Goal: Information Seeking & Learning: Learn about a topic

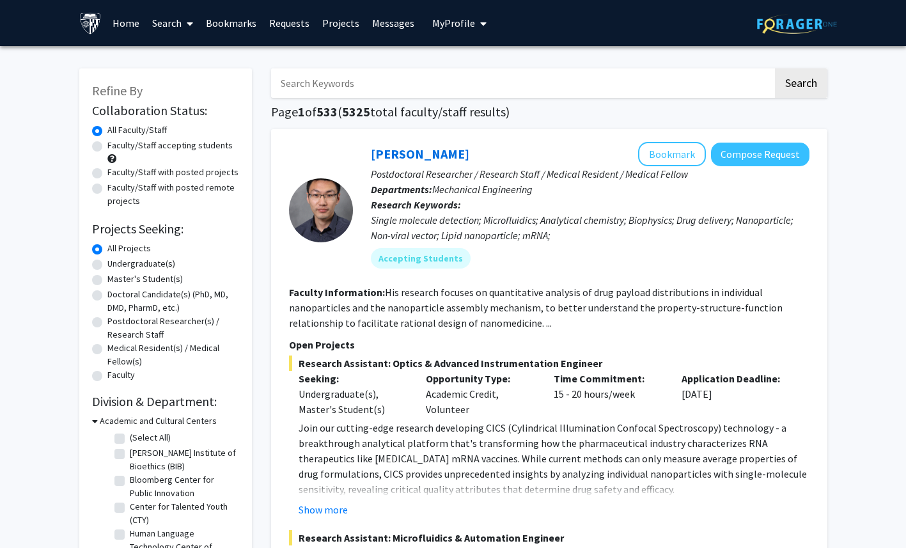
click at [375, 78] on input "Search Keywords" at bounding box center [522, 82] width 502 height 29
drag, startPoint x: 853, startPoint y: 283, endPoint x: 853, endPoint y: 274, distance: 9.6
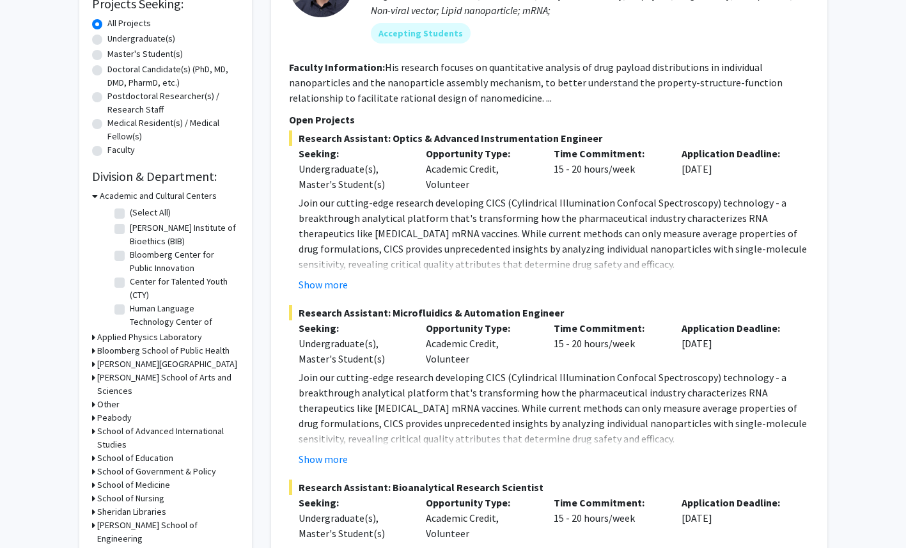
scroll to position [209, 0]
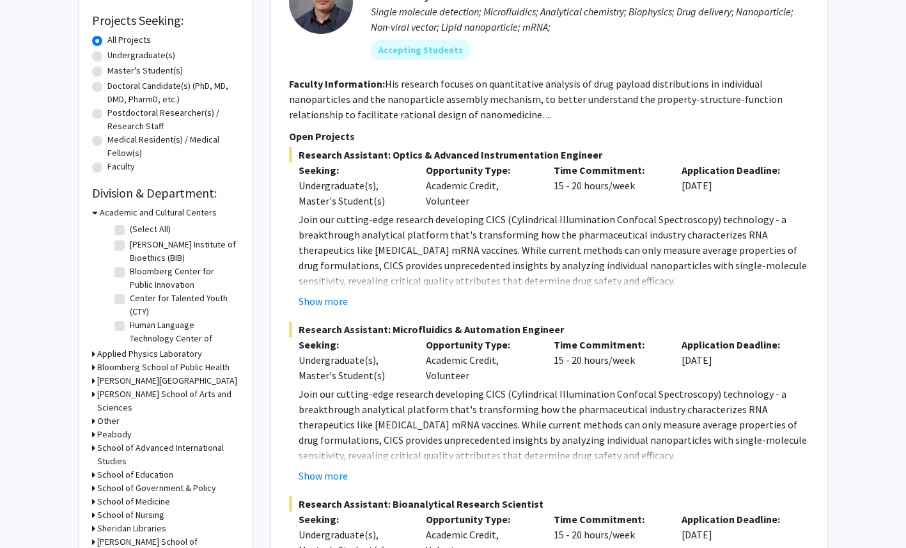
click at [102, 86] on div "Doctoral Candidate(s) (PhD, MD, DMD, PharmD, etc.)" at bounding box center [165, 92] width 147 height 27
click at [107, 86] on label "Doctoral Candidate(s) (PhD, MD, DMD, PharmD, etc.)" at bounding box center [173, 92] width 132 height 27
click at [107, 86] on input "Doctoral Candidate(s) (PhD, MD, DMD, PharmD, etc.)" at bounding box center [111, 83] width 8 height 8
radio input "true"
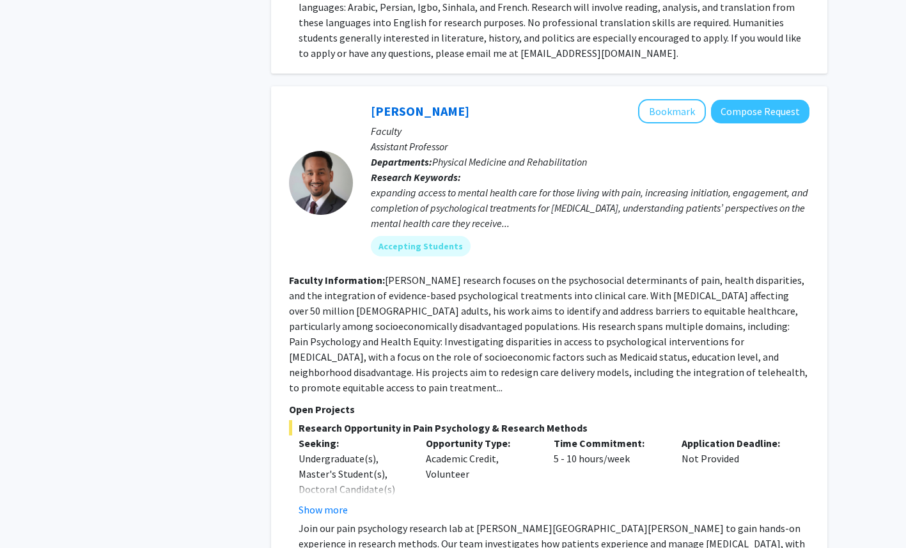
scroll to position [2698, 0]
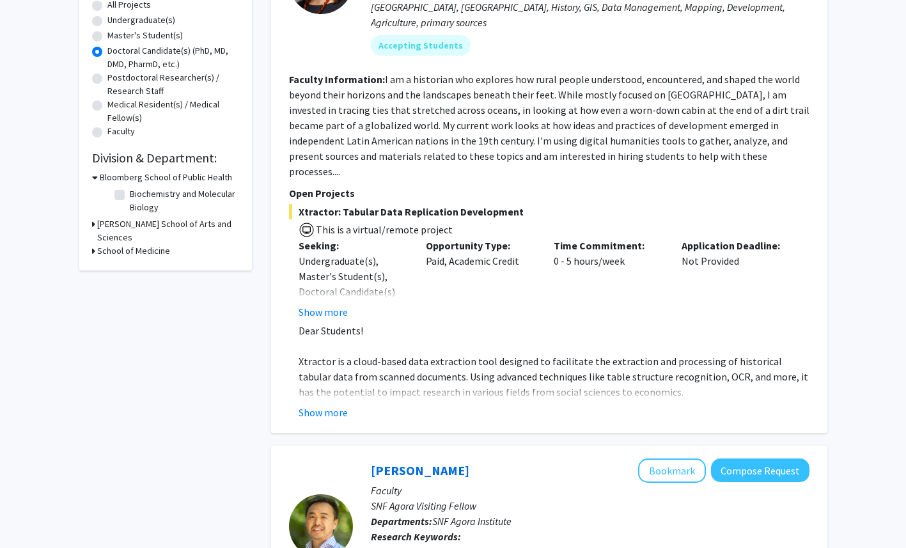
scroll to position [0, 0]
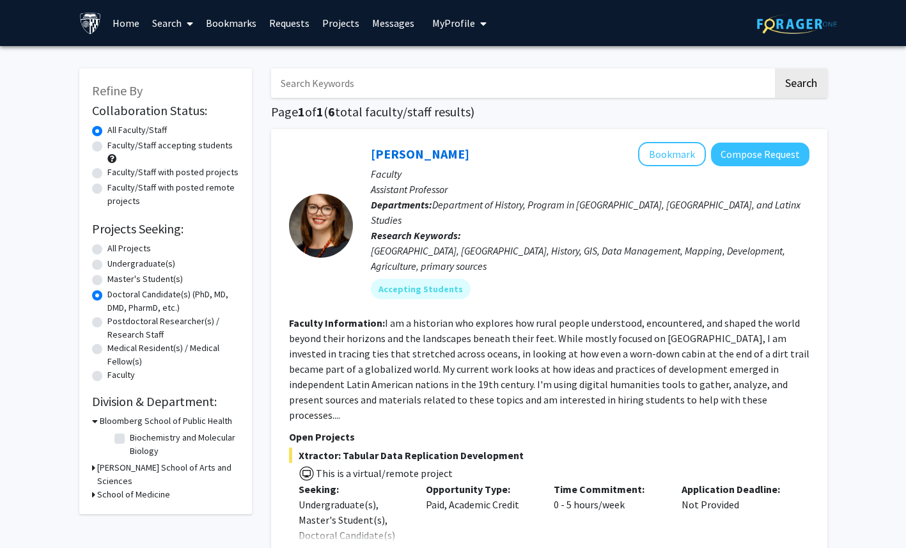
click at [107, 247] on label "All Projects" at bounding box center [128, 248] width 43 height 13
click at [107, 247] on input "All Projects" at bounding box center [111, 246] width 8 height 8
radio input "true"
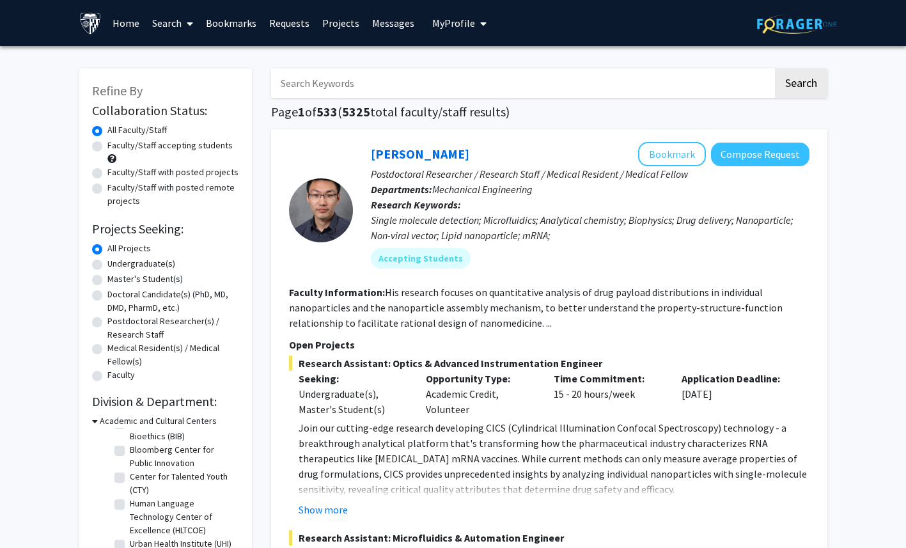
click at [107, 175] on label "Faculty/Staff with posted projects" at bounding box center [172, 172] width 131 height 13
click at [107, 174] on input "Faculty/Staff with posted projects" at bounding box center [111, 170] width 8 height 8
radio input "true"
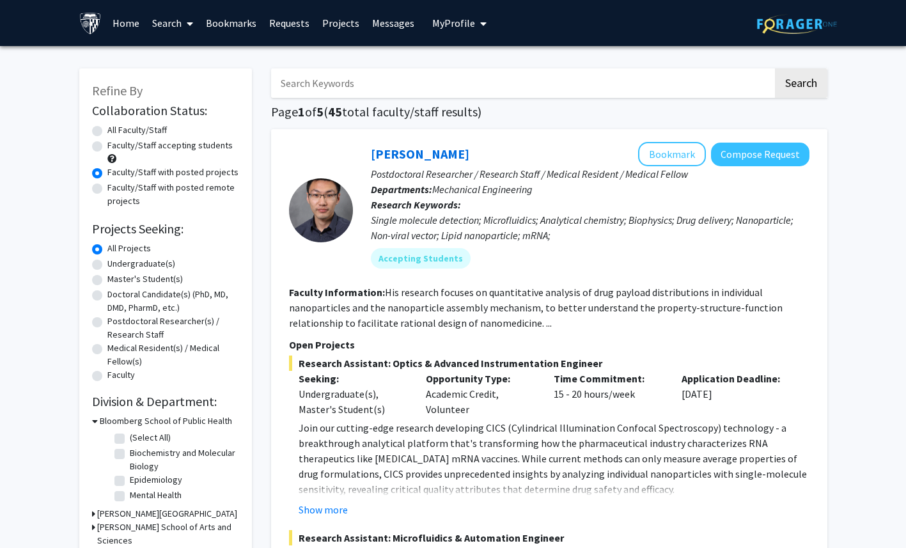
click at [107, 130] on label "All Faculty/Staff" at bounding box center [136, 129] width 59 height 13
click at [107, 130] on input "All Faculty/Staff" at bounding box center [111, 127] width 8 height 8
radio input "true"
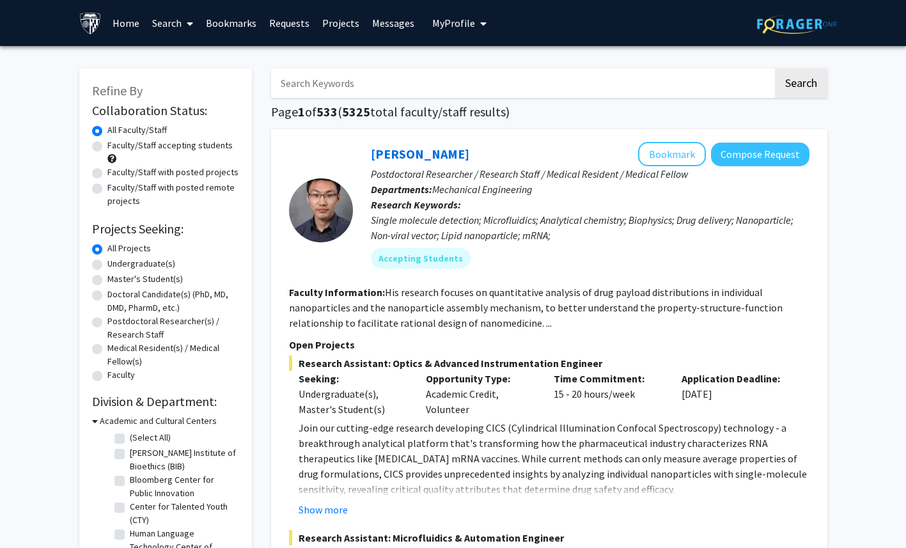
click at [415, 84] on input "Search Keywords" at bounding box center [522, 82] width 502 height 29
type input "[MEDICAL_DATA]"
click at [775, 68] on button "Search" at bounding box center [801, 82] width 52 height 29
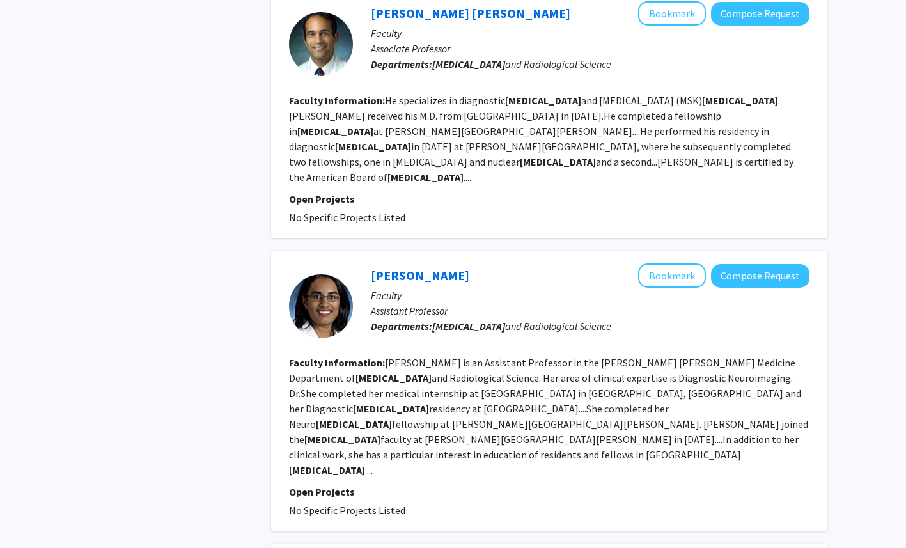
scroll to position [2364, 0]
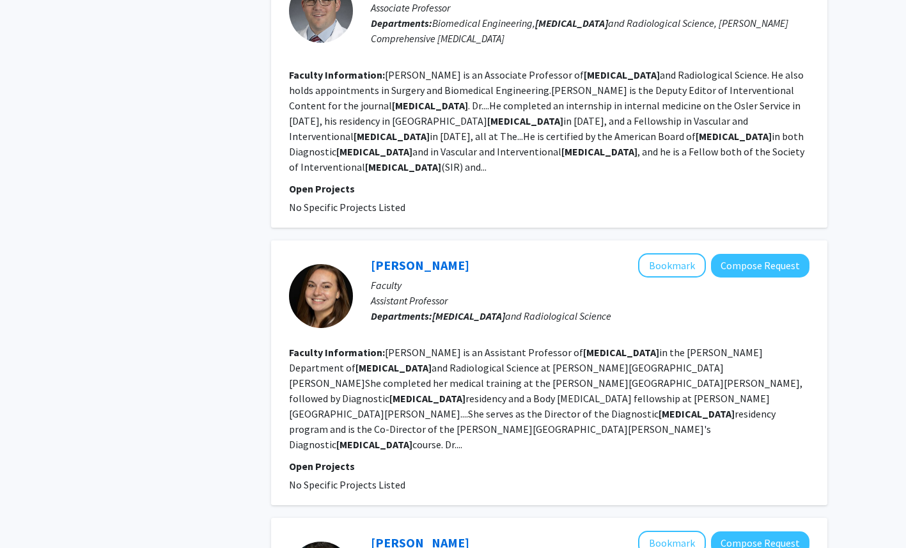
scroll to position [1254, 0]
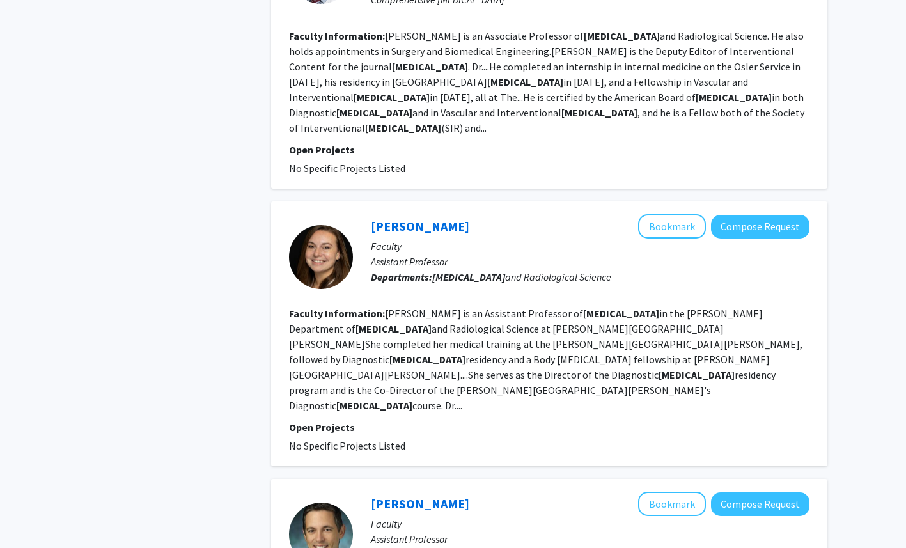
click at [385, 218] on link "[PERSON_NAME]" at bounding box center [420, 226] width 99 height 16
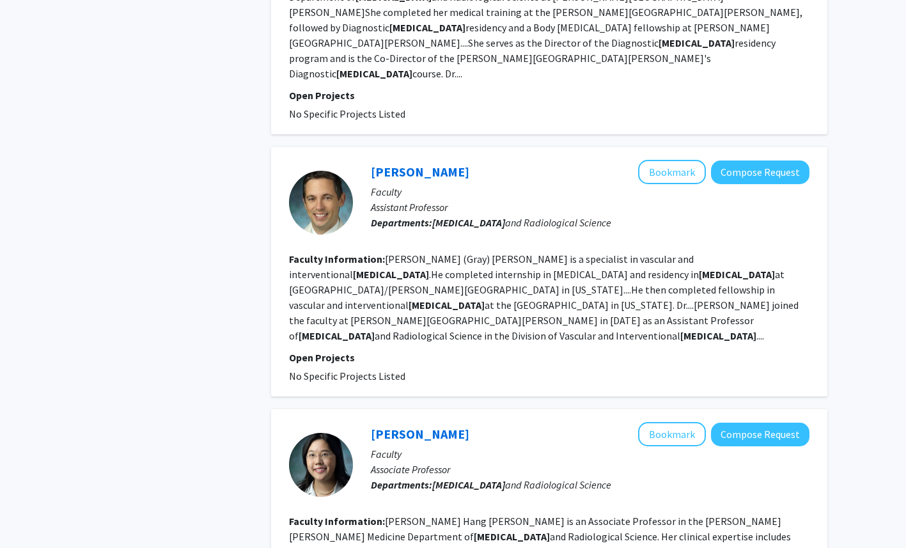
scroll to position [1584, 0]
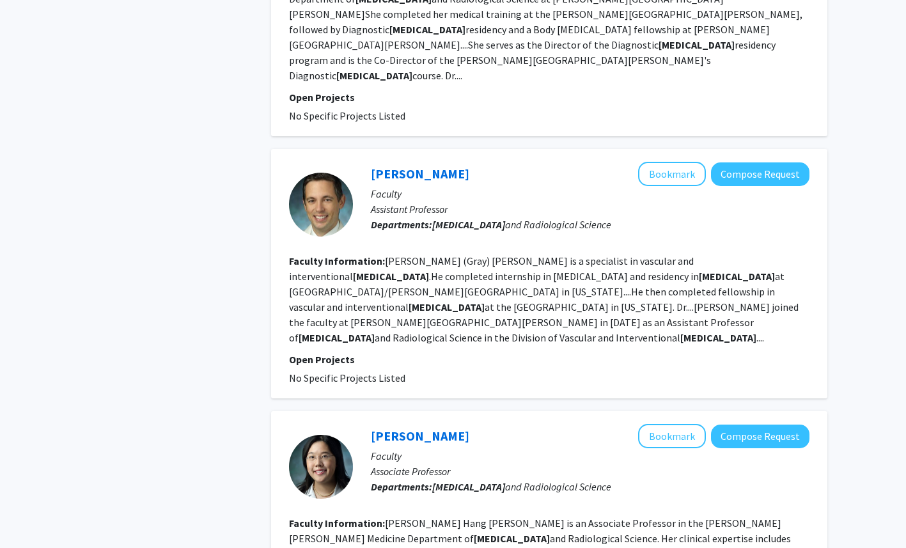
click at [375, 428] on link "[PERSON_NAME]" at bounding box center [420, 436] width 99 height 16
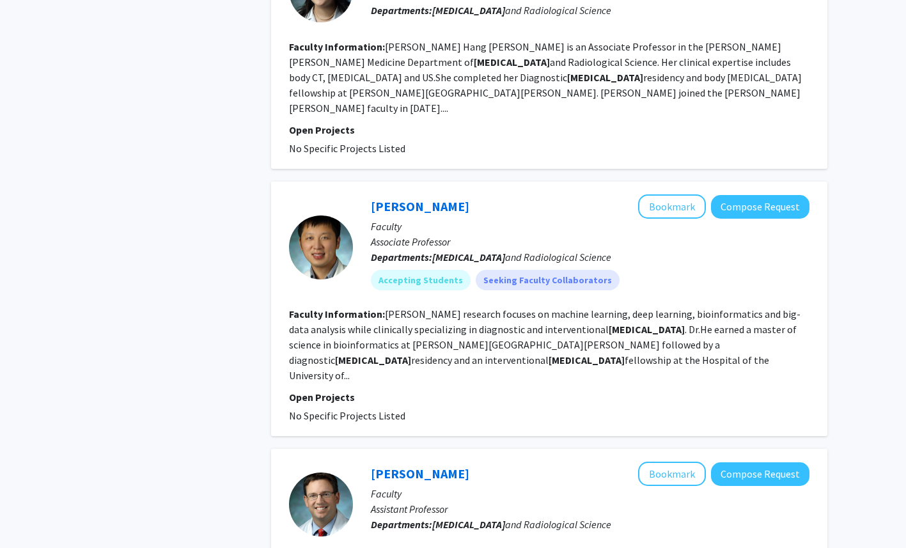
scroll to position [2184, 0]
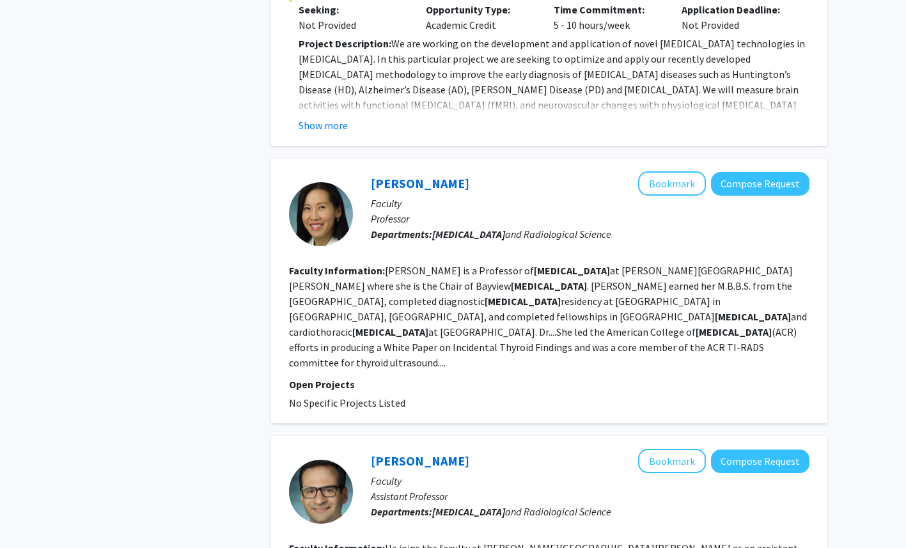
scroll to position [2294, 0]
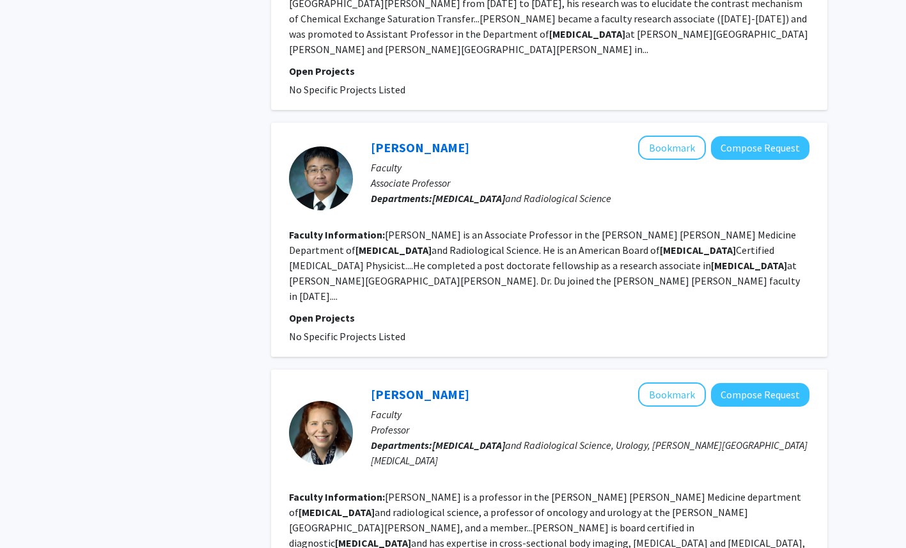
scroll to position [2298, 0]
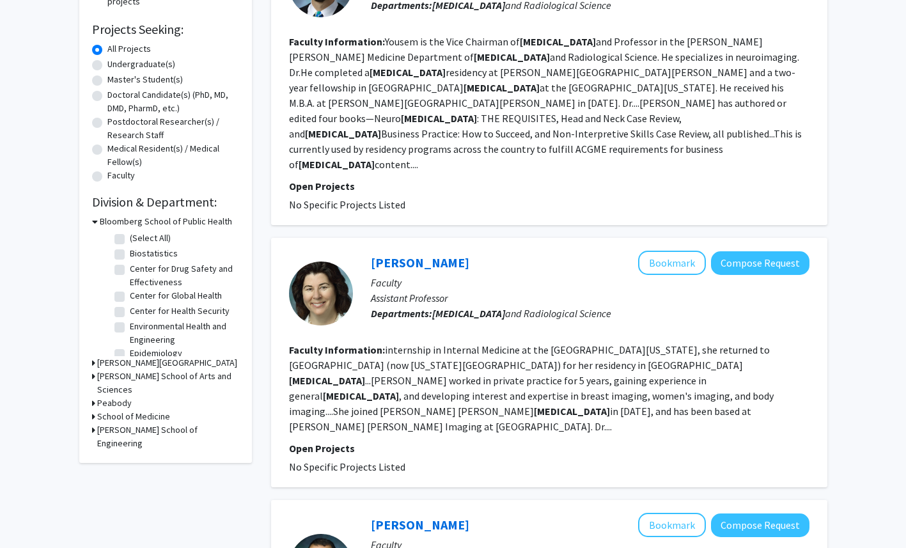
scroll to position [38, 0]
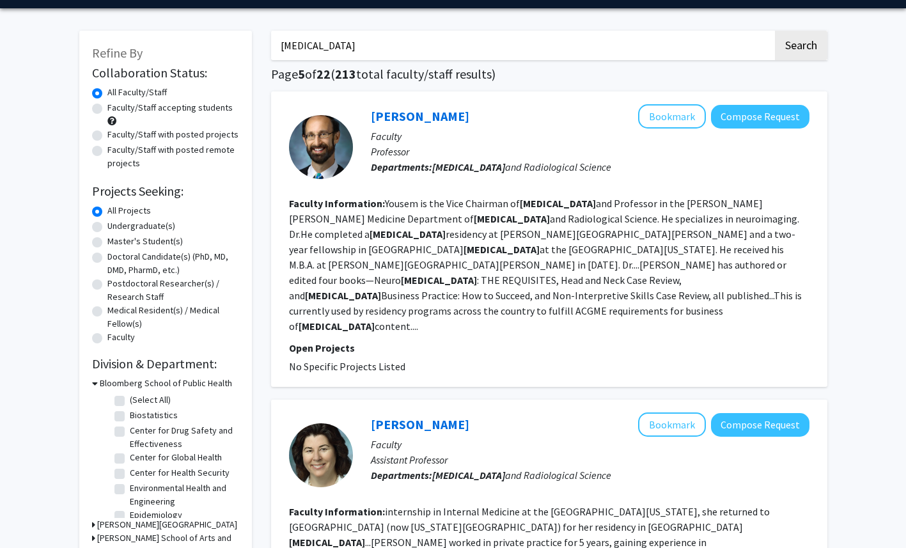
click at [107, 108] on label "Faculty/Staff accepting students" at bounding box center [169, 107] width 125 height 13
click at [107, 108] on input "Faculty/Staff accepting students" at bounding box center [111, 105] width 8 height 8
radio input "true"
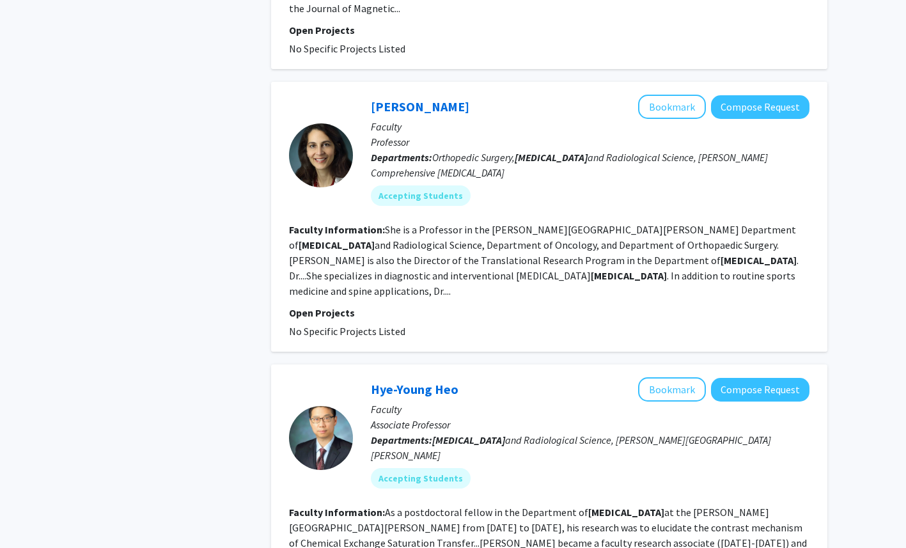
scroll to position [1708, 0]
